Goal: Check status: Check status

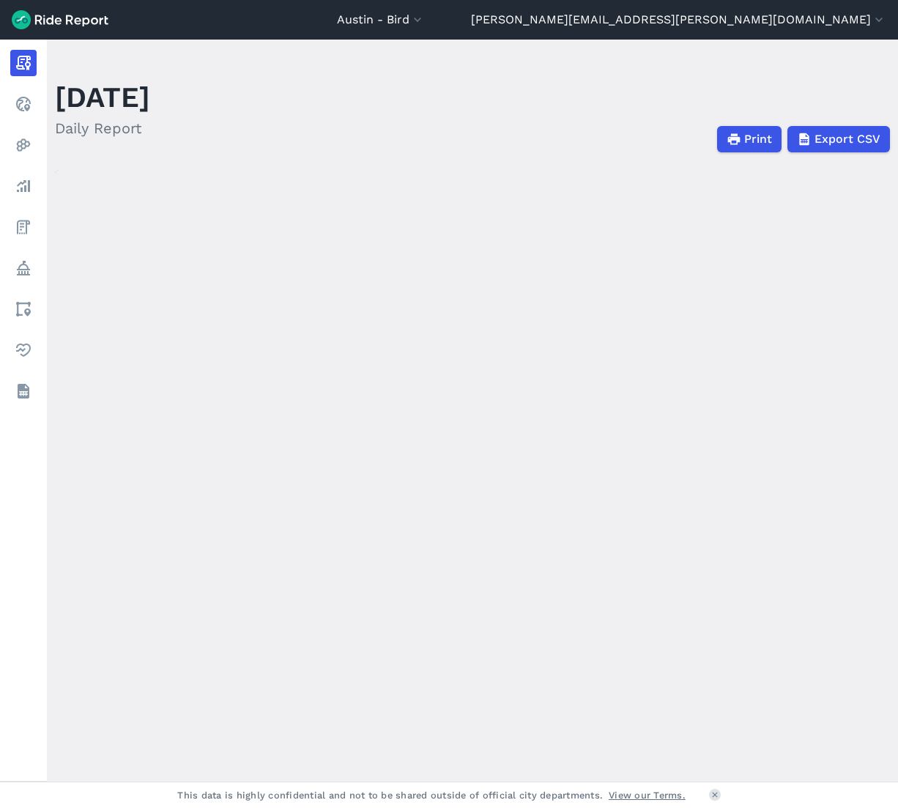
scroll to position [1, 0]
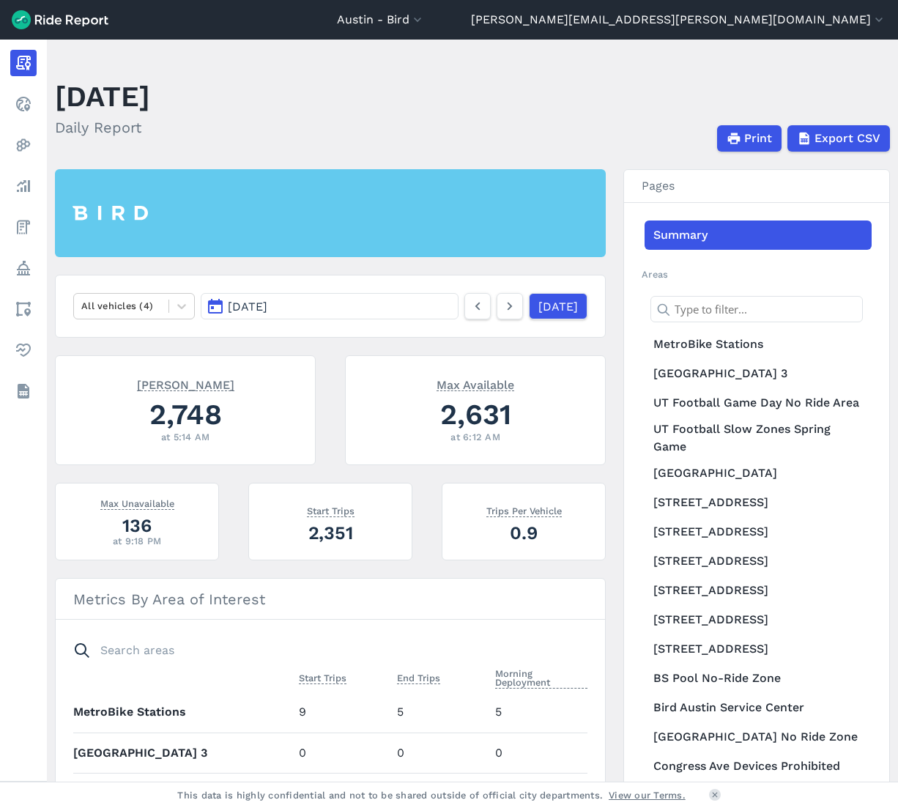
click at [302, 319] on nav "All vehicles (4) [DATE] [DATE]" at bounding box center [330, 306] width 551 height 63
click at [307, 308] on button "[DATE]" at bounding box center [330, 306] width 258 height 26
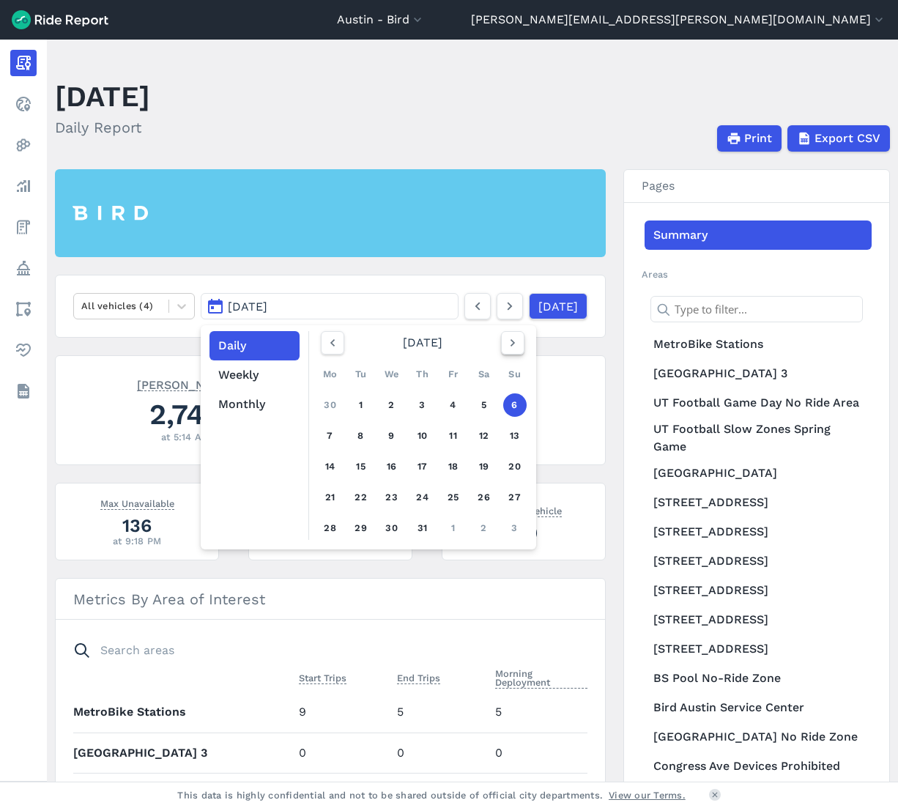
click at [505, 347] on icon "button" at bounding box center [512, 342] width 15 height 15
click at [513, 345] on icon "button" at bounding box center [512, 342] width 15 height 15
click at [512, 345] on icon "button" at bounding box center [512, 342] width 15 height 15
click at [321, 341] on button "button" at bounding box center [332, 342] width 23 height 23
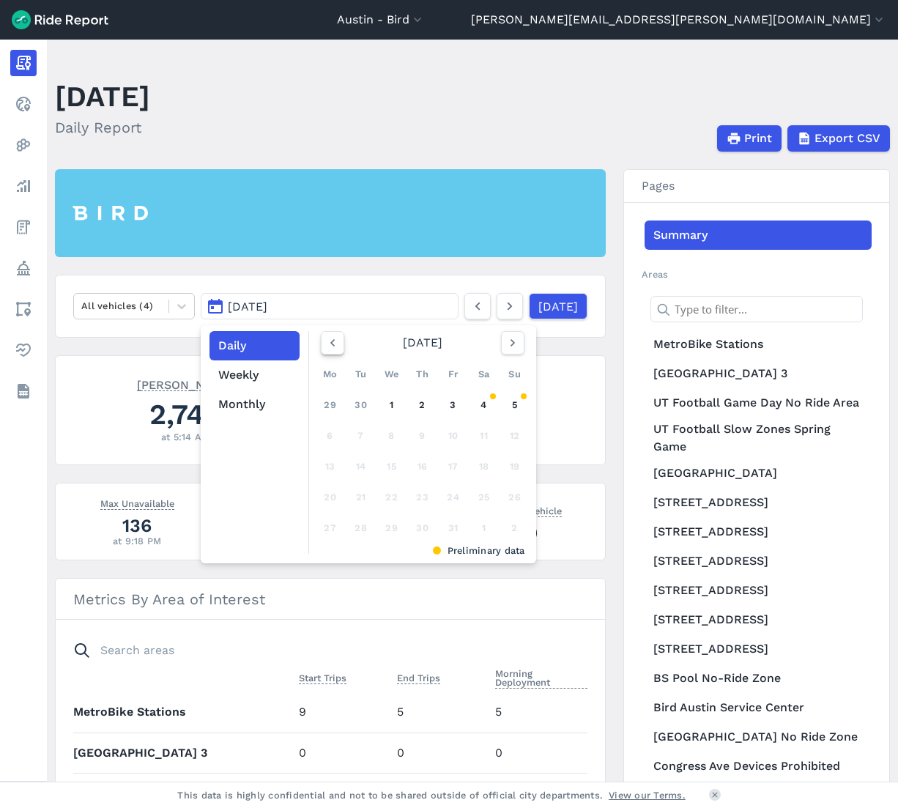
click at [330, 349] on icon "button" at bounding box center [332, 342] width 15 height 15
click at [324, 526] on link "29" at bounding box center [330, 527] width 23 height 23
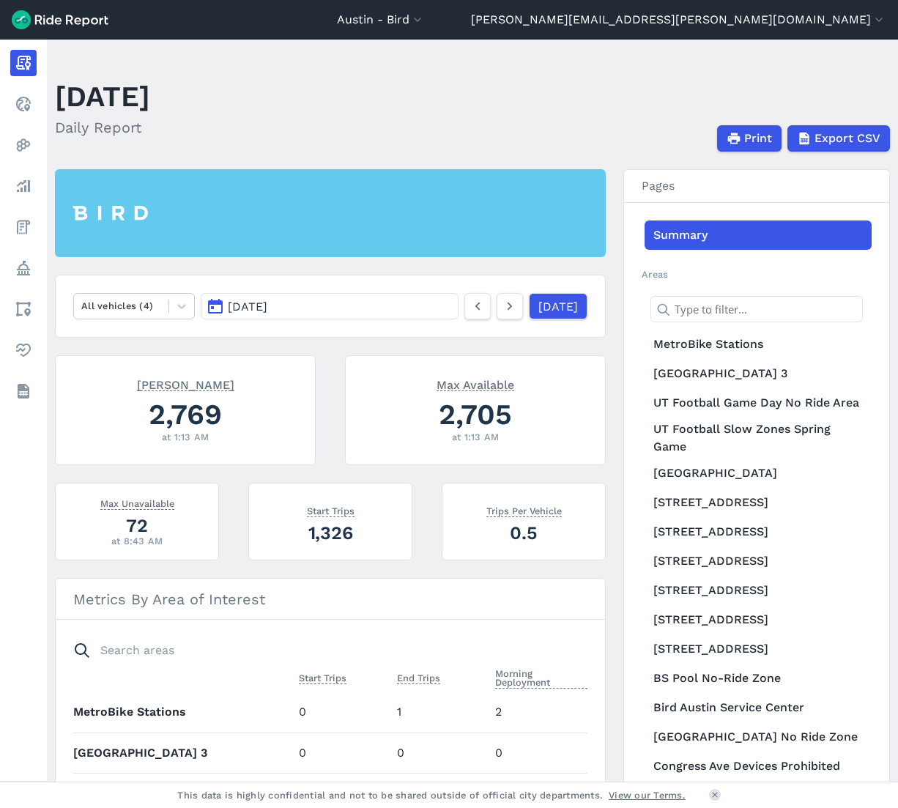
click at [385, 311] on button "[DATE]" at bounding box center [330, 306] width 258 height 26
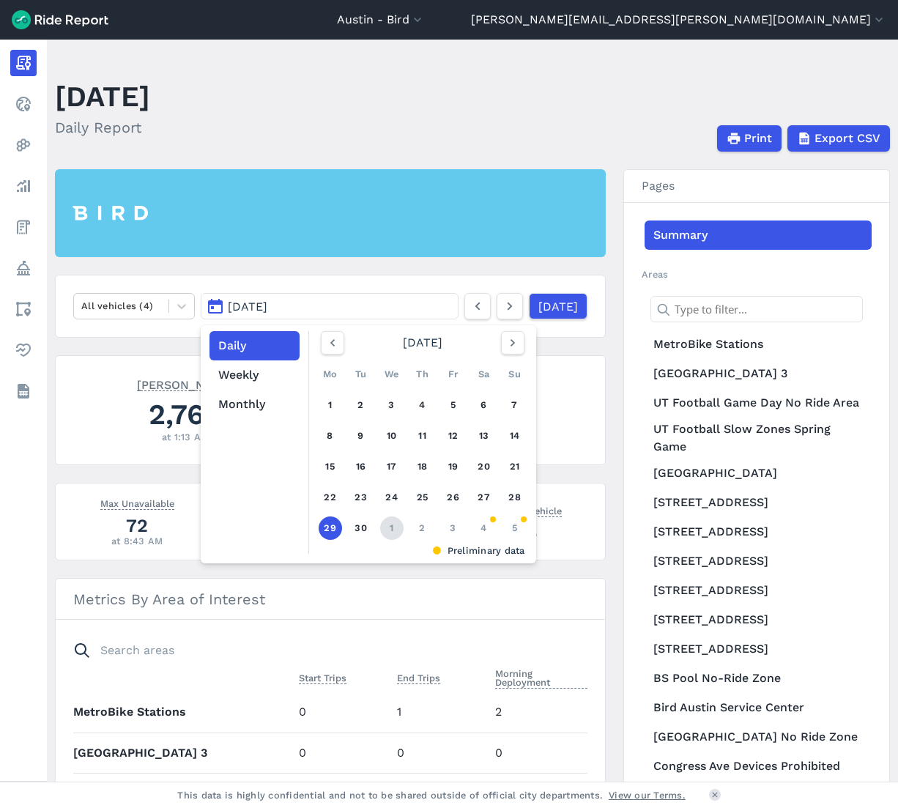
click at [387, 530] on link "1" at bounding box center [391, 527] width 23 height 23
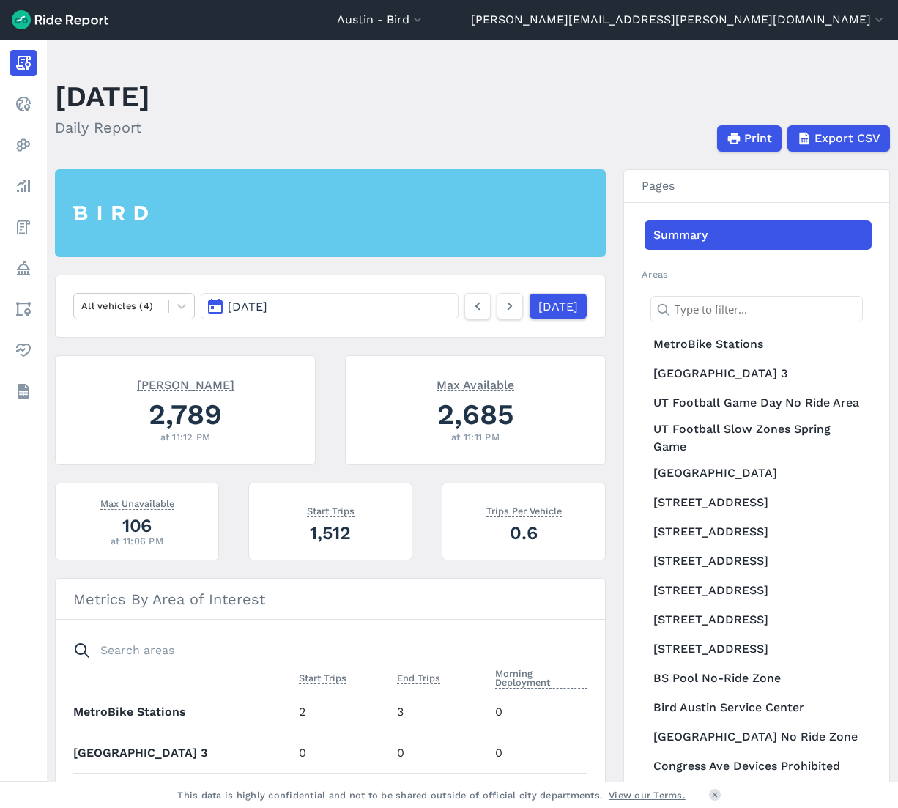
click at [350, 302] on button "[DATE]" at bounding box center [330, 306] width 258 height 26
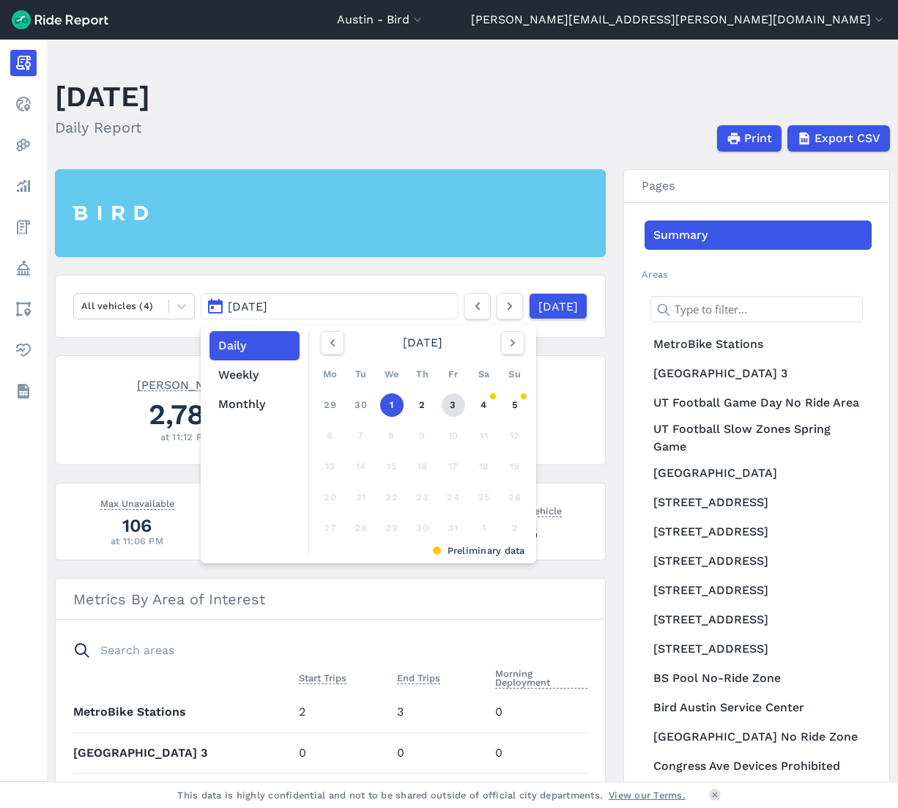
click at [454, 409] on link "3" at bounding box center [453, 404] width 23 height 23
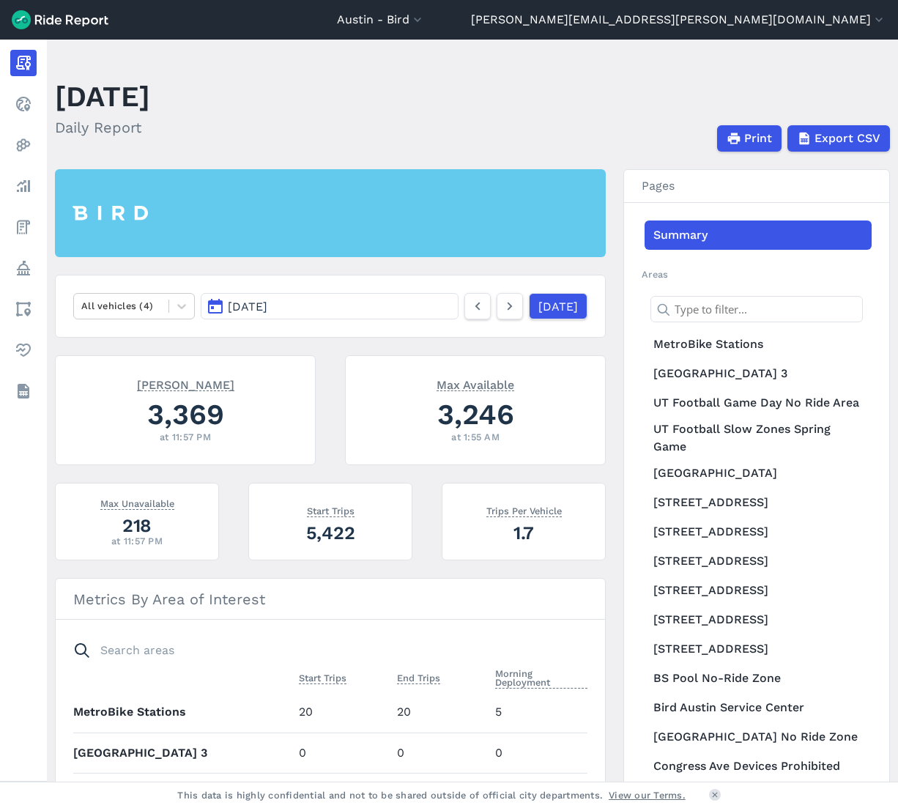
click at [352, 307] on button "[DATE]" at bounding box center [330, 306] width 258 height 26
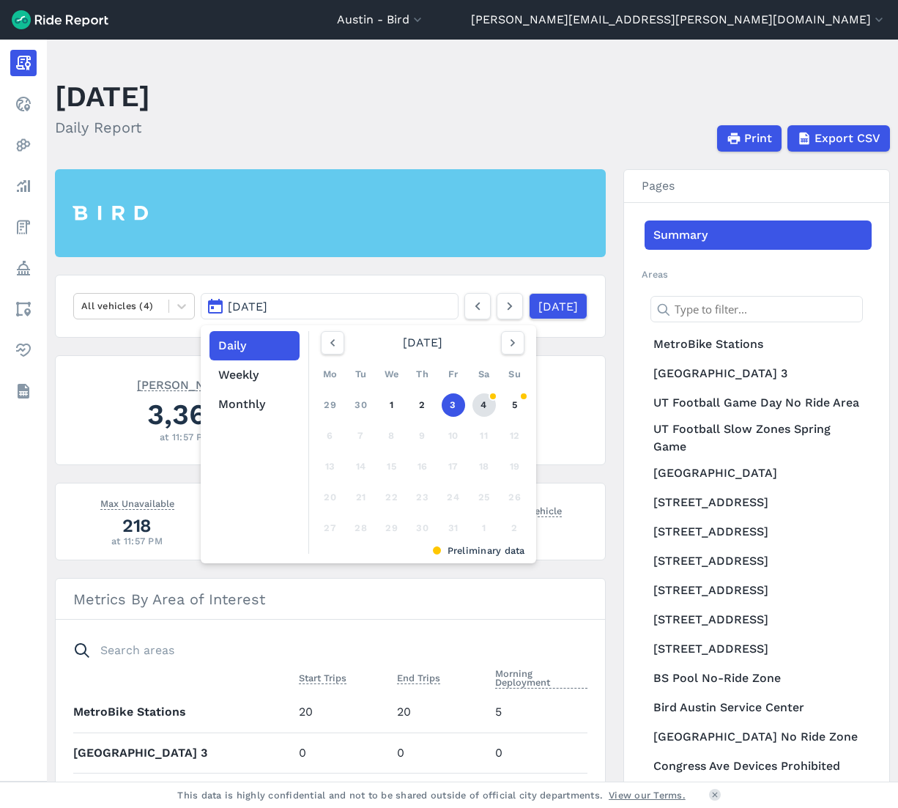
click at [488, 406] on link "4" at bounding box center [483, 404] width 23 height 23
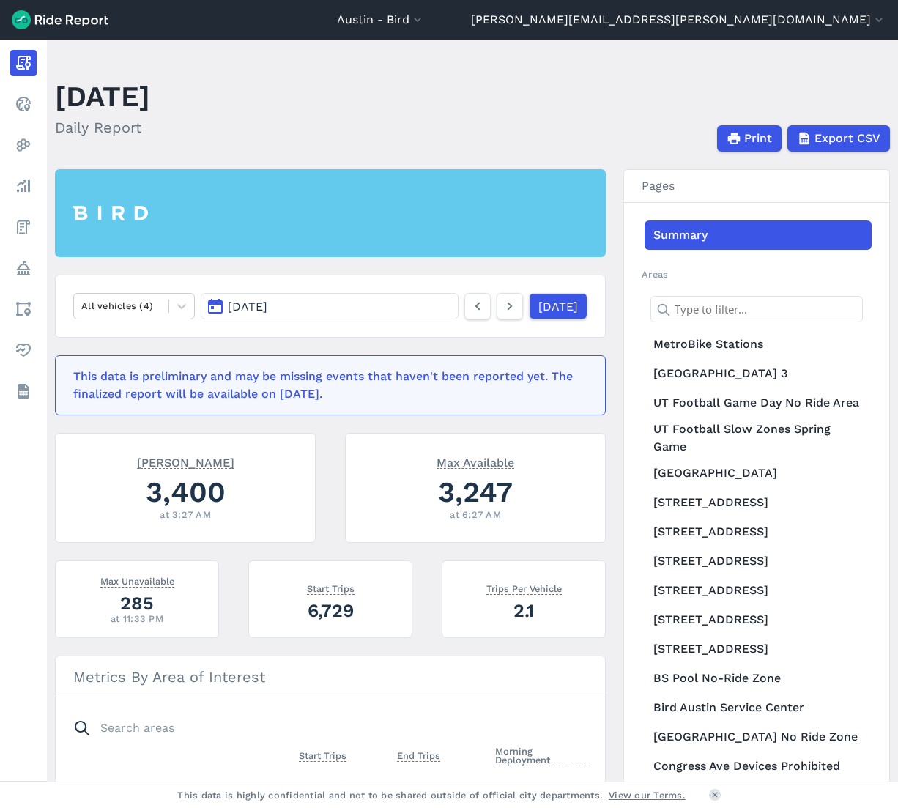
click at [327, 313] on button "[DATE]" at bounding box center [330, 306] width 258 height 26
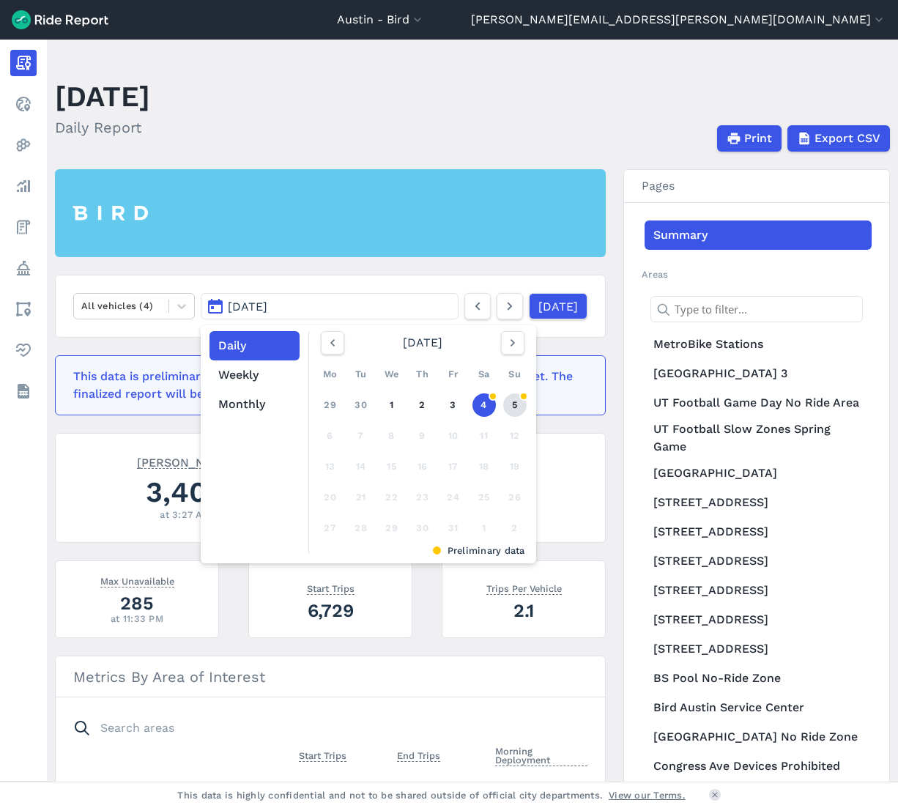
click at [509, 402] on link "5" at bounding box center [514, 404] width 23 height 23
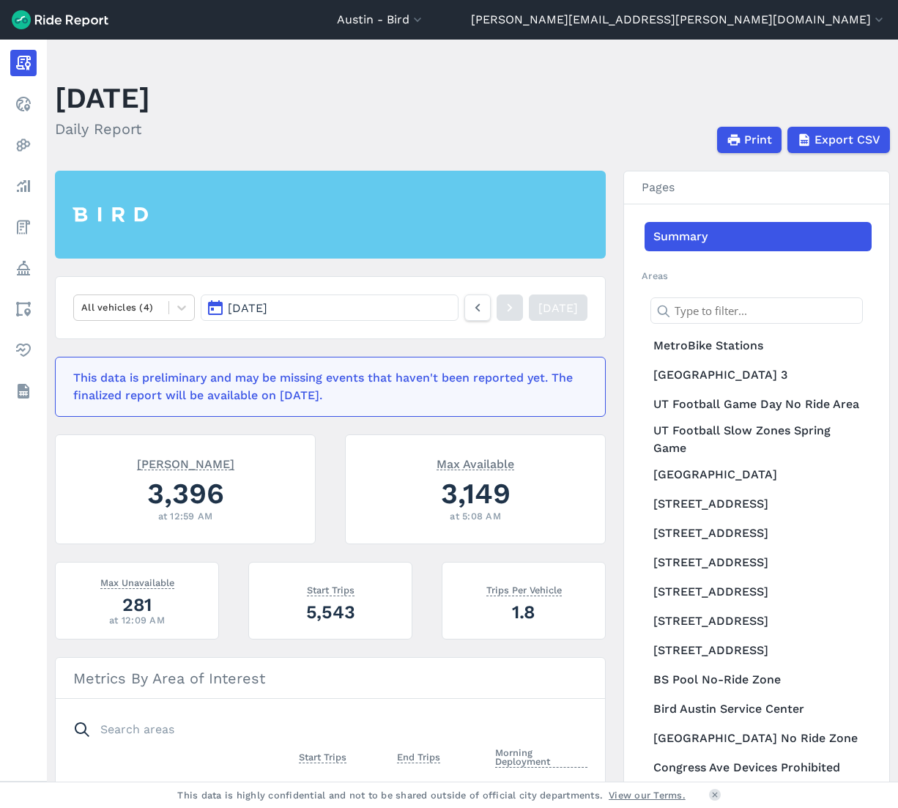
click at [309, 315] on button "[DATE]" at bounding box center [330, 307] width 258 height 26
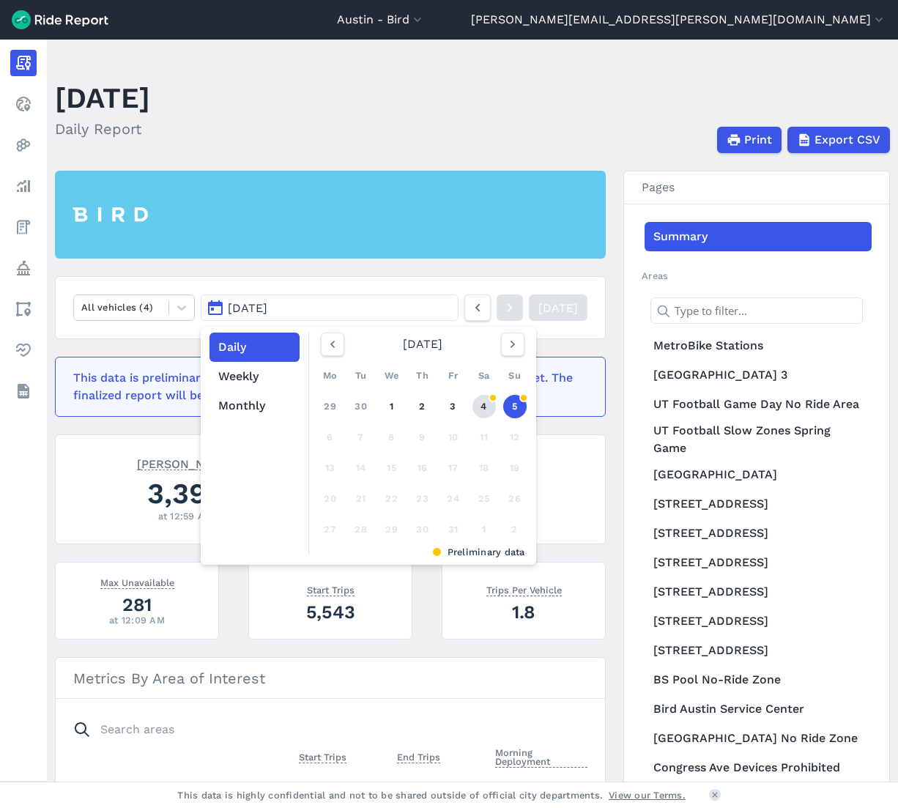
click at [485, 407] on link "4" at bounding box center [483, 406] width 23 height 23
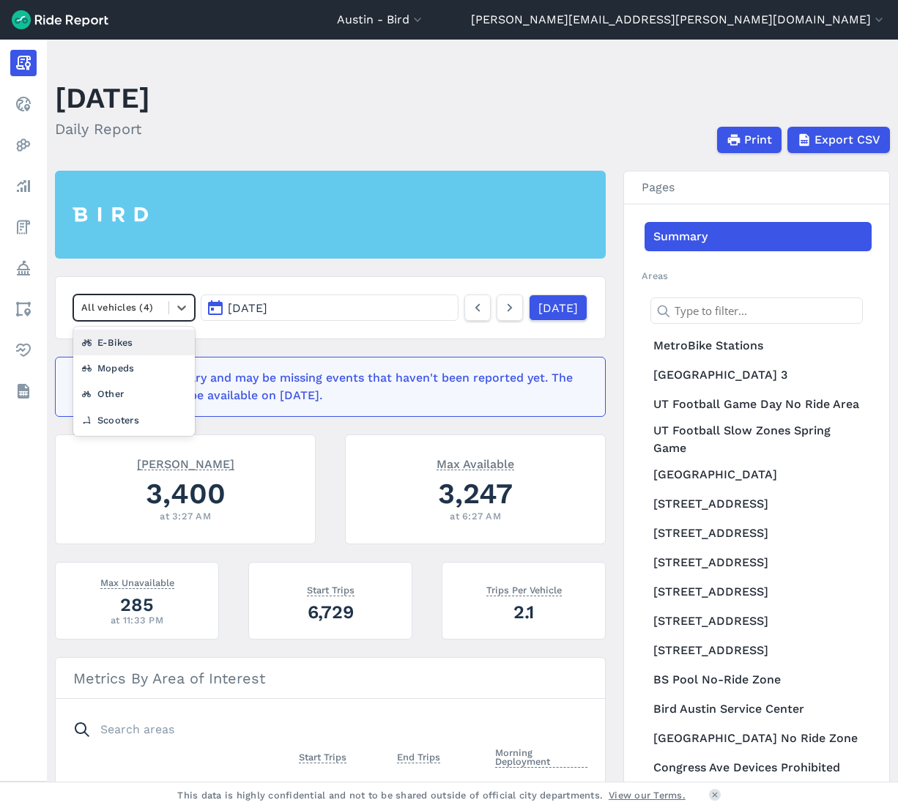
click at [162, 315] on div "All vehicles (4)" at bounding box center [121, 307] width 94 height 23
click at [220, 259] on article "option E-Bikes focused, 2 of 5. 4 results available. Use Up and Down to choose …" at bounding box center [330, 627] width 551 height 913
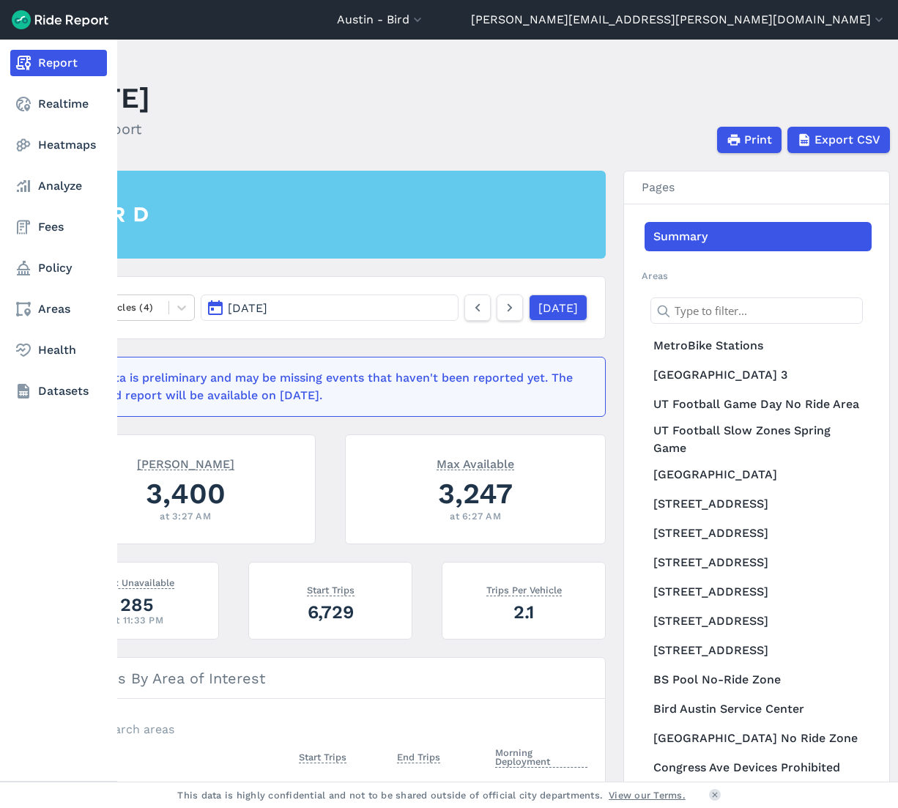
click at [60, 62] on link "Report" at bounding box center [58, 63] width 97 height 26
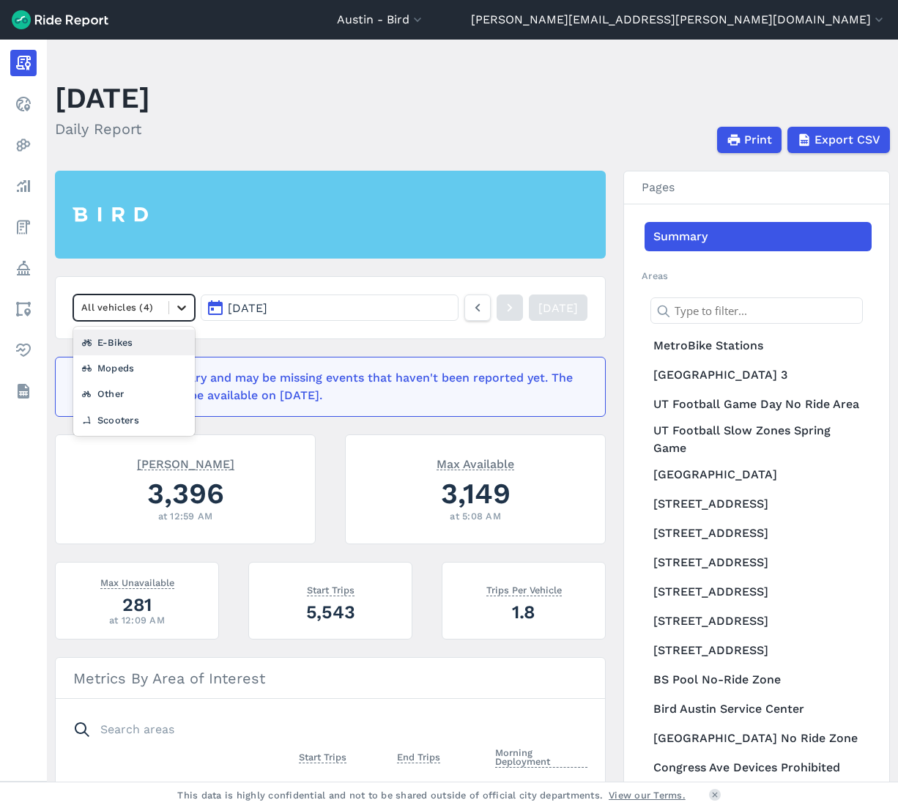
click at [178, 310] on icon at bounding box center [181, 307] width 15 height 15
click at [198, 274] on article "option E-Bikes focused, 2 of 5. 4 results available. Use Up and Down to choose …" at bounding box center [330, 627] width 551 height 913
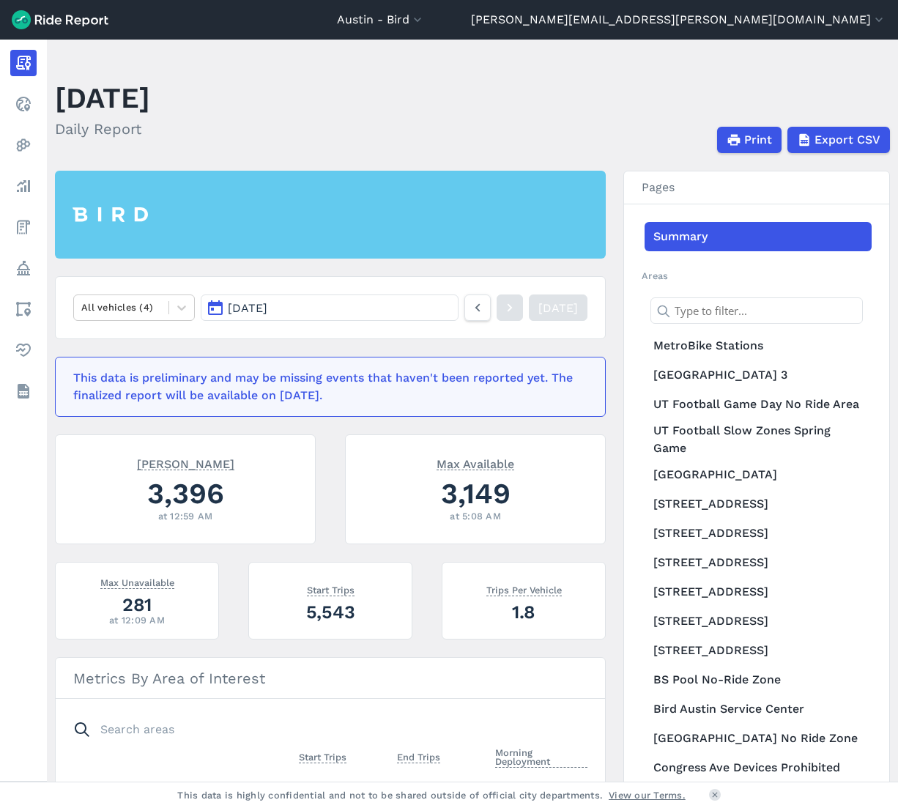
click at [713, 231] on link "Summary" at bounding box center [758, 236] width 227 height 29
click at [55, 25] on img at bounding box center [60, 19] width 97 height 19
